Goal: Task Accomplishment & Management: Manage account settings

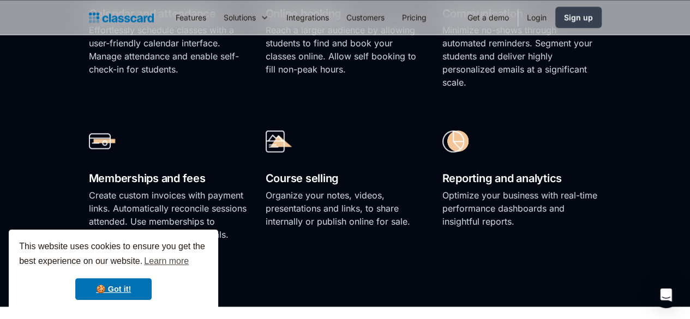
scroll to position [839, 0]
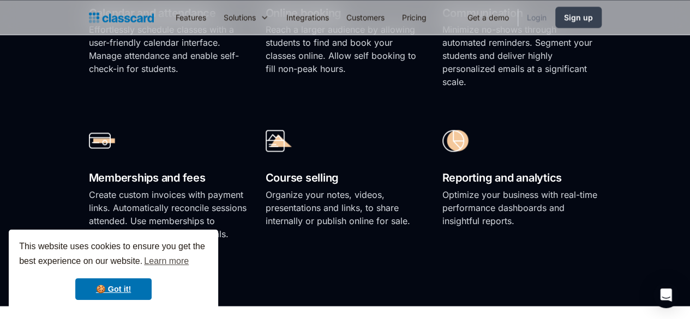
click at [555, 20] on link "Login" at bounding box center [536, 17] width 37 height 25
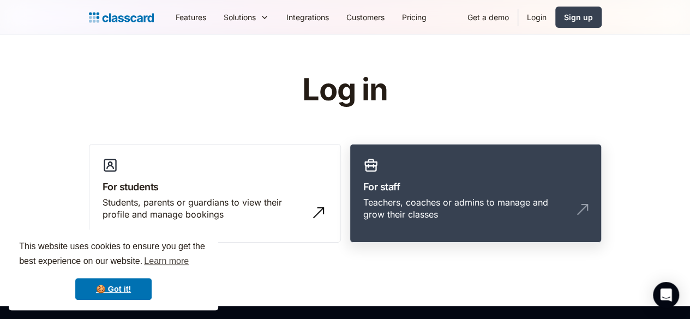
click at [421, 210] on div "Teachers, coaches or admins to manage and grow their classes" at bounding box center [475, 212] width 225 height 33
